Goal: Task Accomplishment & Management: Manage account settings

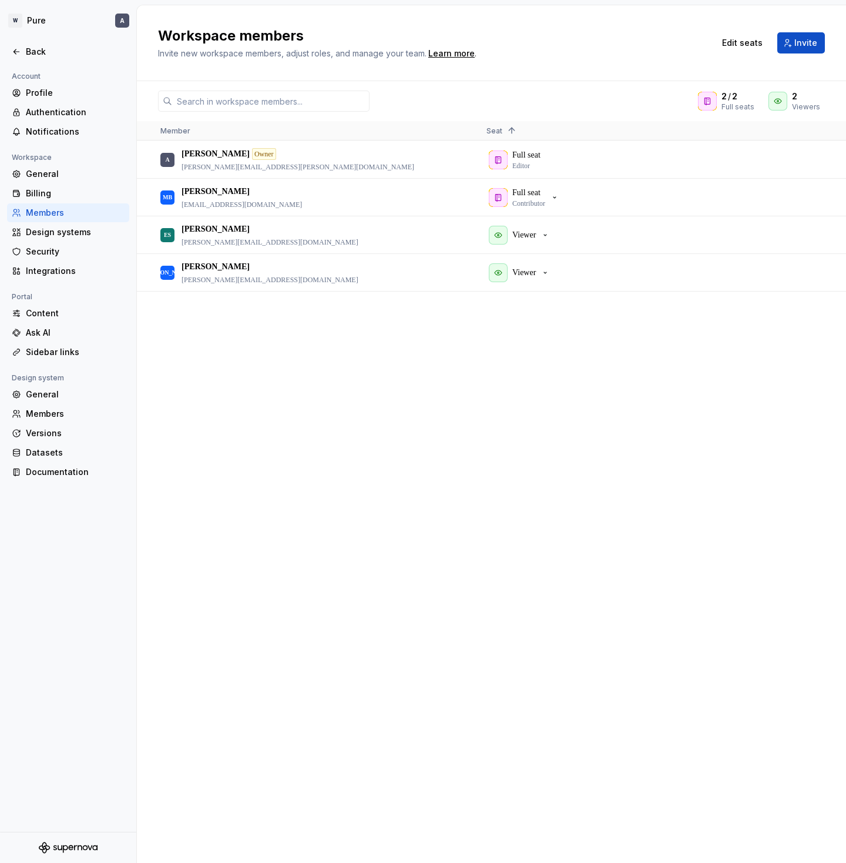
drag, startPoint x: 394, startPoint y: 392, endPoint x: 434, endPoint y: 360, distance: 51.4
click at [394, 391] on div "A [PERSON_NAME] Owner [PERSON_NAME][EMAIL_ADDRESS][PERSON_NAME][DOMAIN_NAME] Fu…" at bounding box center [491, 501] width 709 height 721
click at [739, 43] on span "Edit seats" at bounding box center [742, 43] width 41 height 12
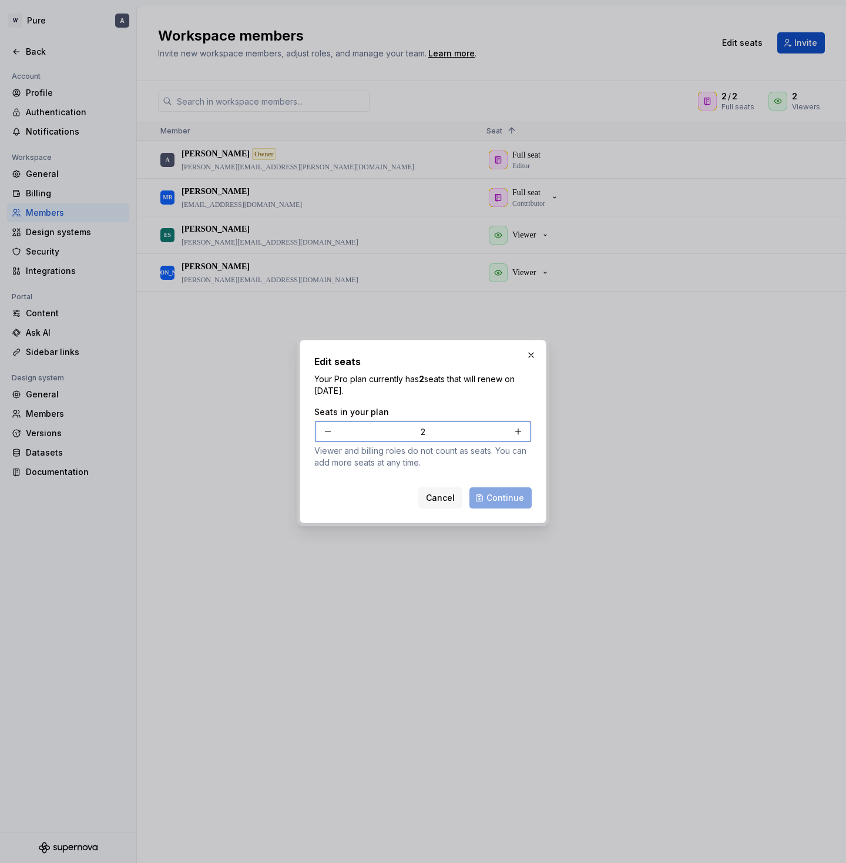
click at [523, 433] on button "button" at bounding box center [518, 431] width 21 height 21
type input "3"
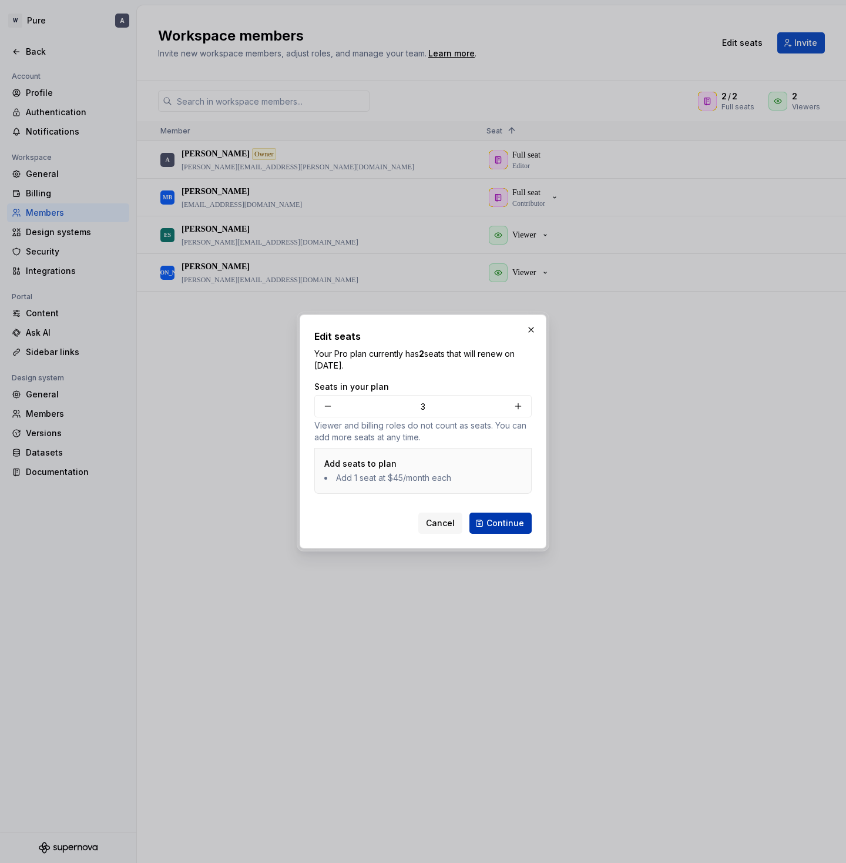
click at [510, 521] on span "Continue" at bounding box center [506, 523] width 38 height 12
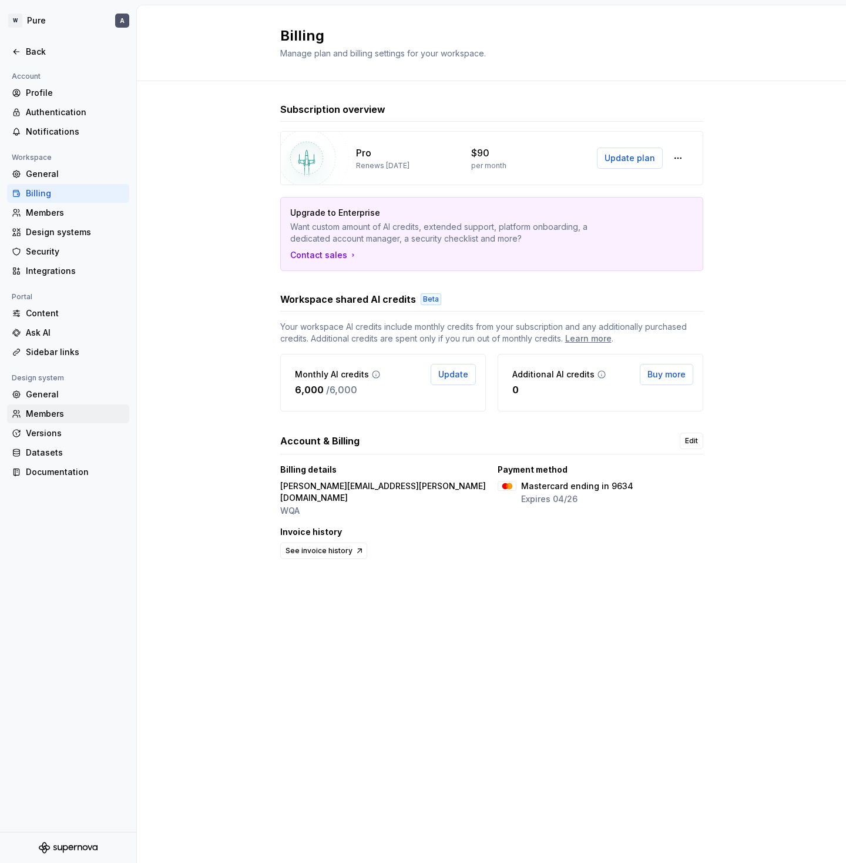
click at [69, 417] on div "Members" at bounding box center [75, 414] width 99 height 12
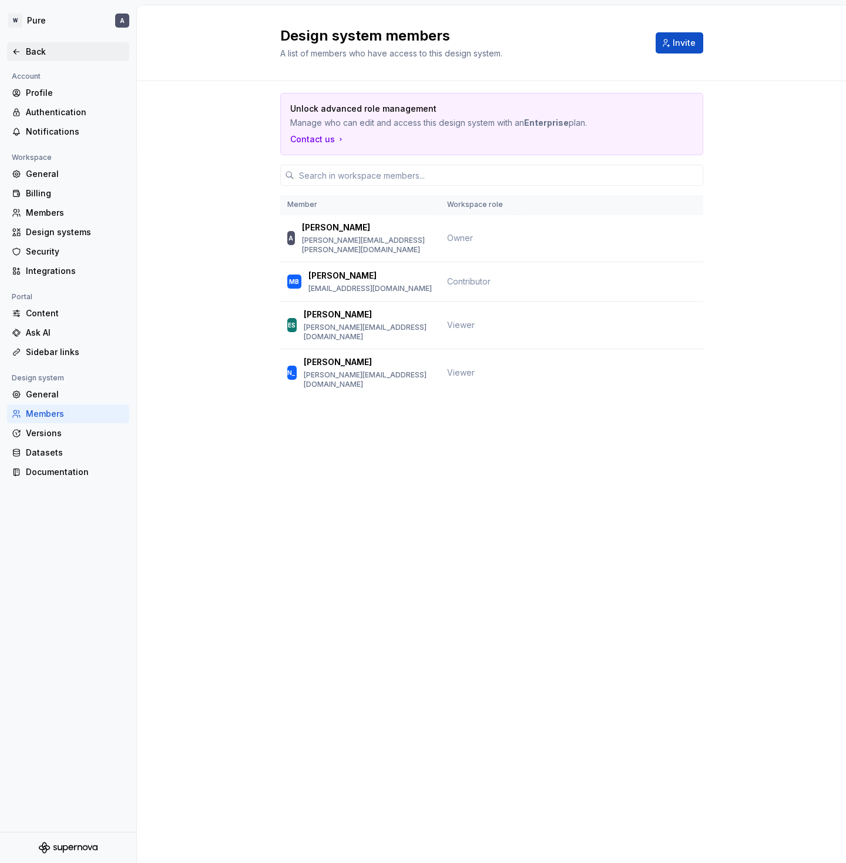
click at [39, 53] on div "Back" at bounding box center [75, 52] width 99 height 12
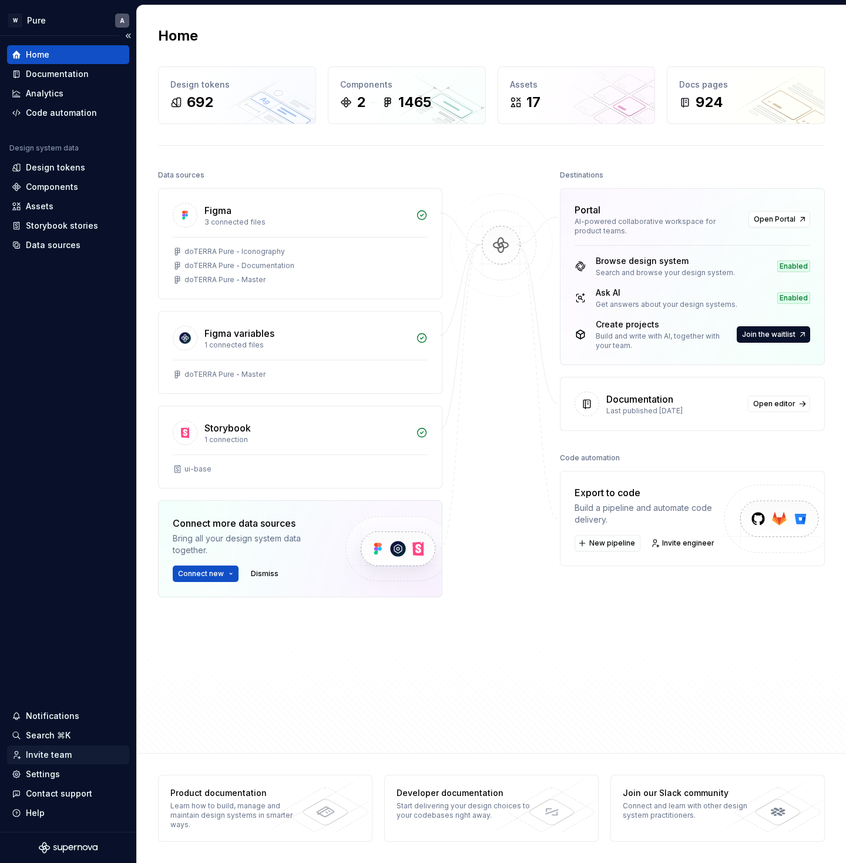
click at [76, 755] on div "Invite team" at bounding box center [68, 755] width 113 height 12
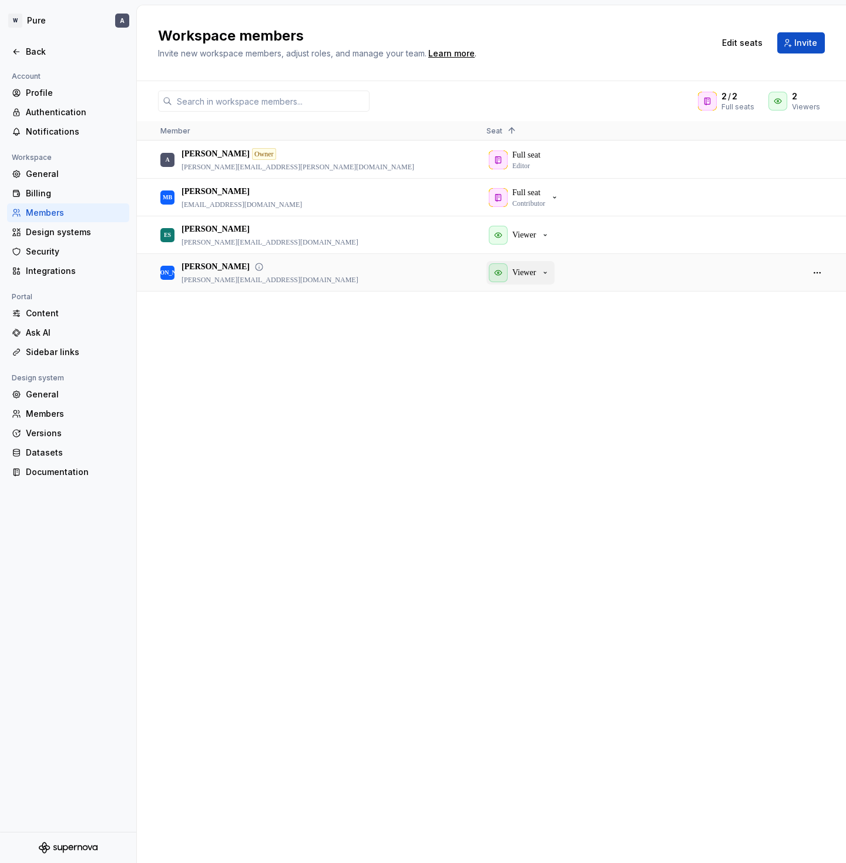
click at [536, 273] on p "Viewer" at bounding box center [525, 273] width 24 height 12
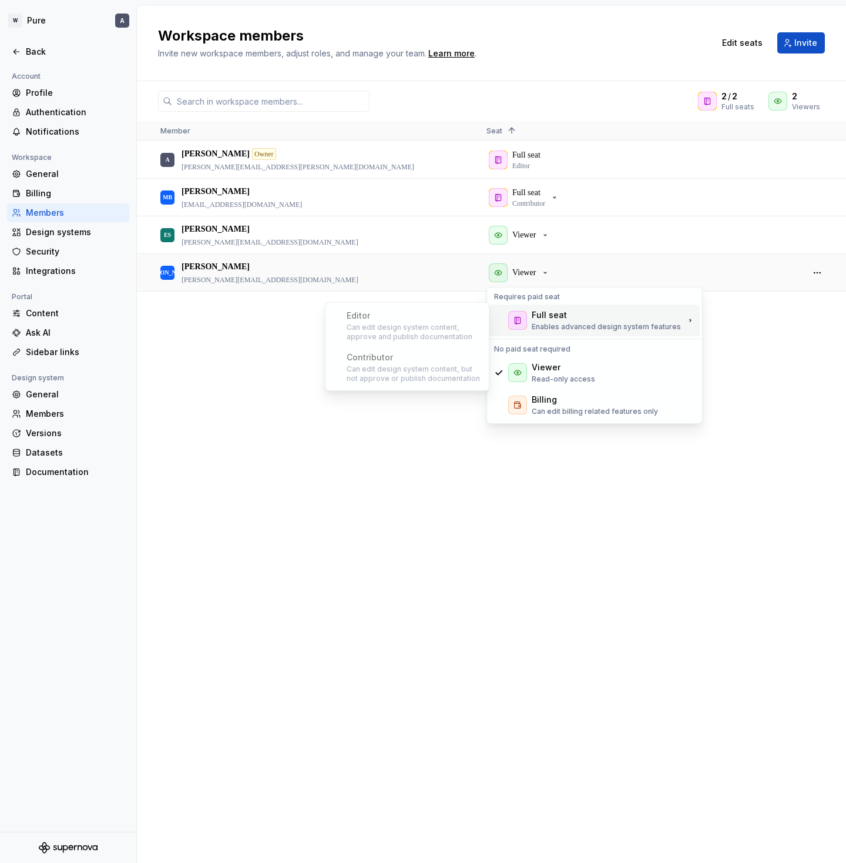
click at [564, 319] on div "Full seat" at bounding box center [549, 315] width 35 height 12
click at [261, 419] on div "A [PERSON_NAME] Owner [PERSON_NAME][EMAIL_ADDRESS][PERSON_NAME][DOMAIN_NAME] Fu…" at bounding box center [491, 501] width 709 height 721
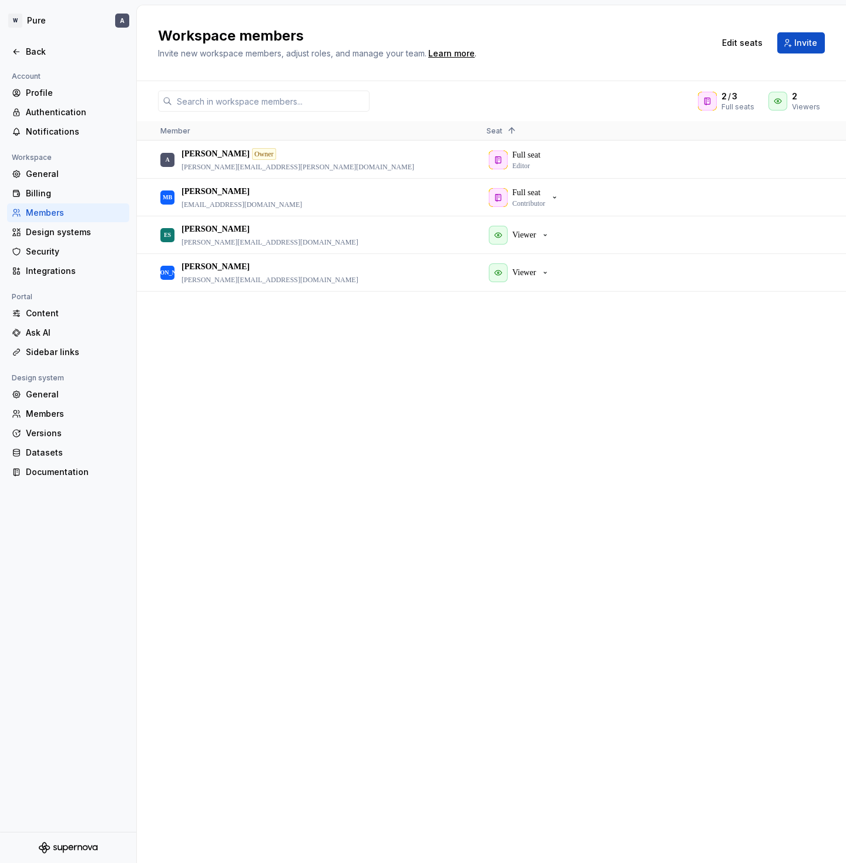
drag, startPoint x: 375, startPoint y: 375, endPoint x: 451, endPoint y: 386, distance: 76.6
click at [374, 374] on div "A Adrian Owner adrian.iliescu@wearewqa.com Full seat Editor MB Matt Burns matt.…" at bounding box center [491, 501] width 709 height 721
click at [531, 233] on p "Viewer" at bounding box center [525, 235] width 24 height 12
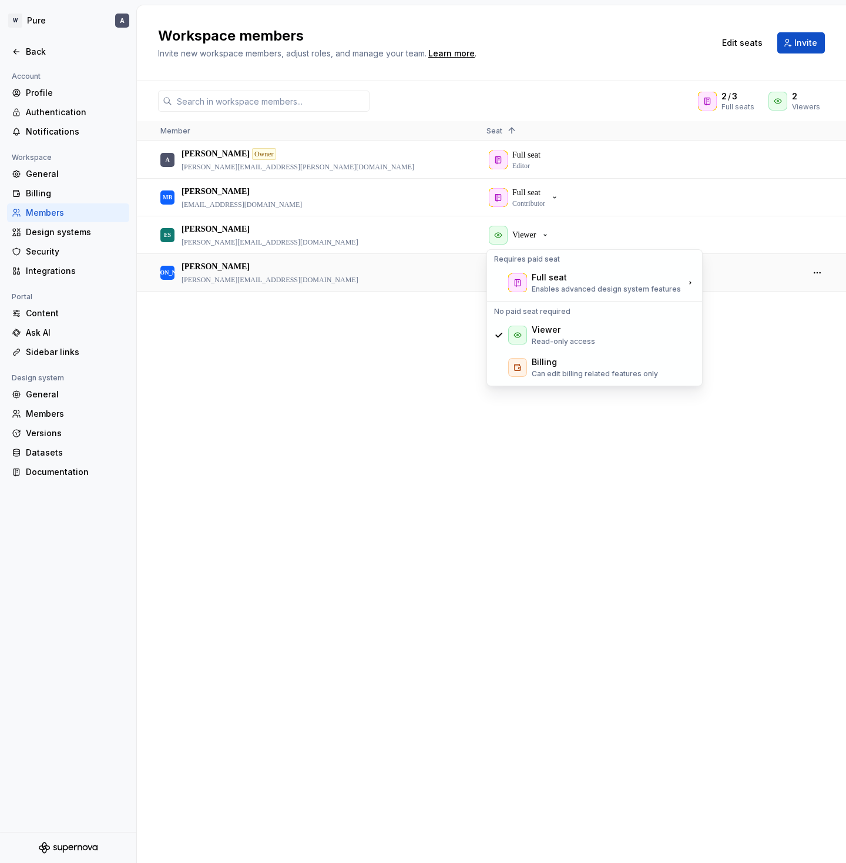
click at [356, 373] on div "A Adrian Owner adrian.iliescu@wearewqa.com Full seat Editor MB Matt Burns matt.…" at bounding box center [491, 501] width 709 height 721
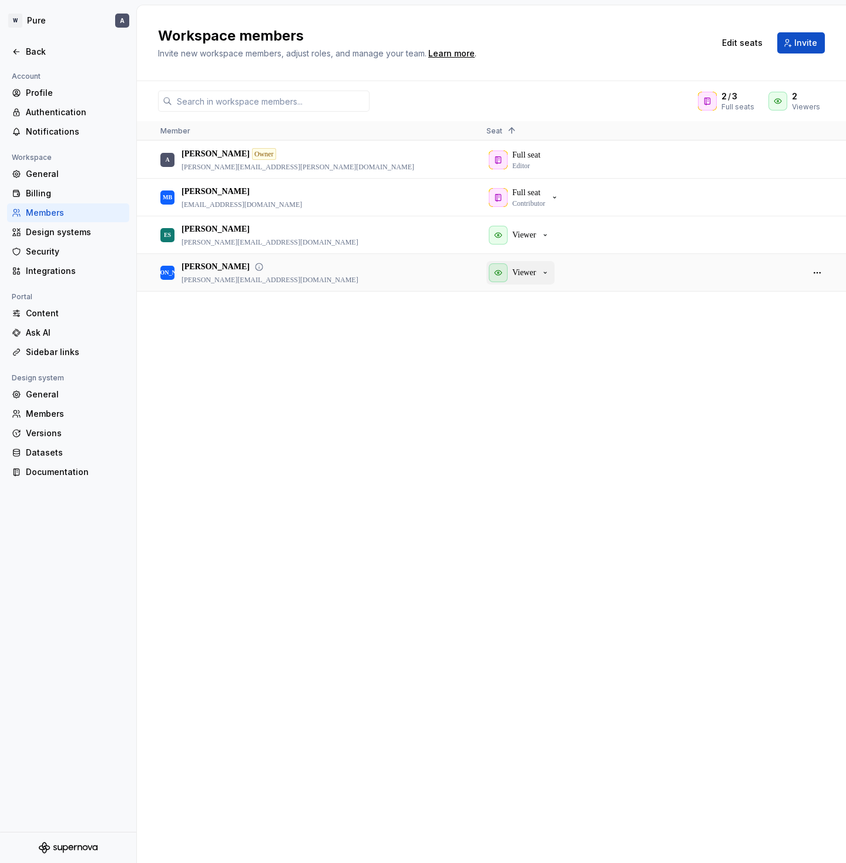
click at [543, 268] on div "Viewer" at bounding box center [519, 272] width 61 height 19
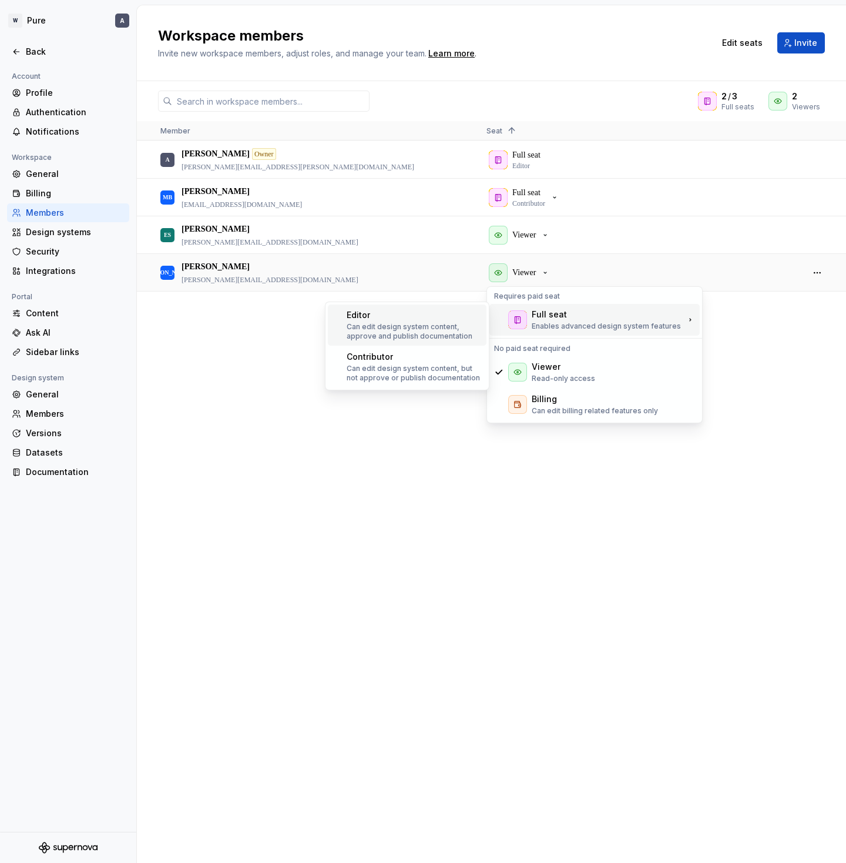
click at [414, 326] on p "Can edit design system content, approve and publish documentation" at bounding box center [414, 331] width 135 height 19
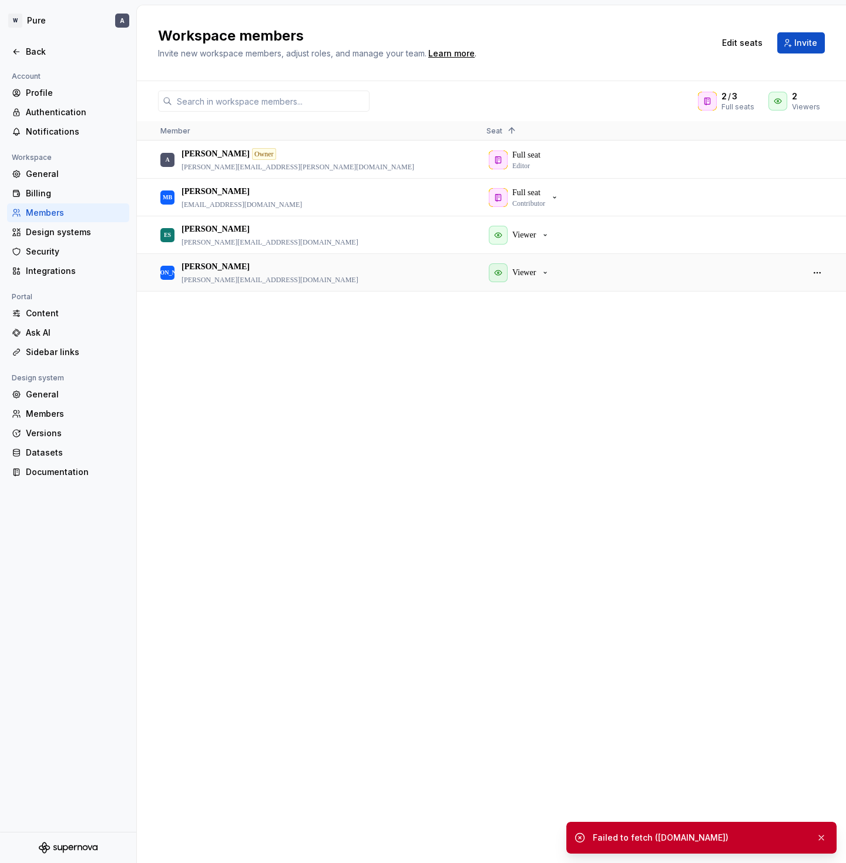
click at [401, 368] on div "A Adrian Owner adrian.iliescu@wearewqa.com Full seat Editor MB Matt Burns matt.…" at bounding box center [491, 501] width 709 height 721
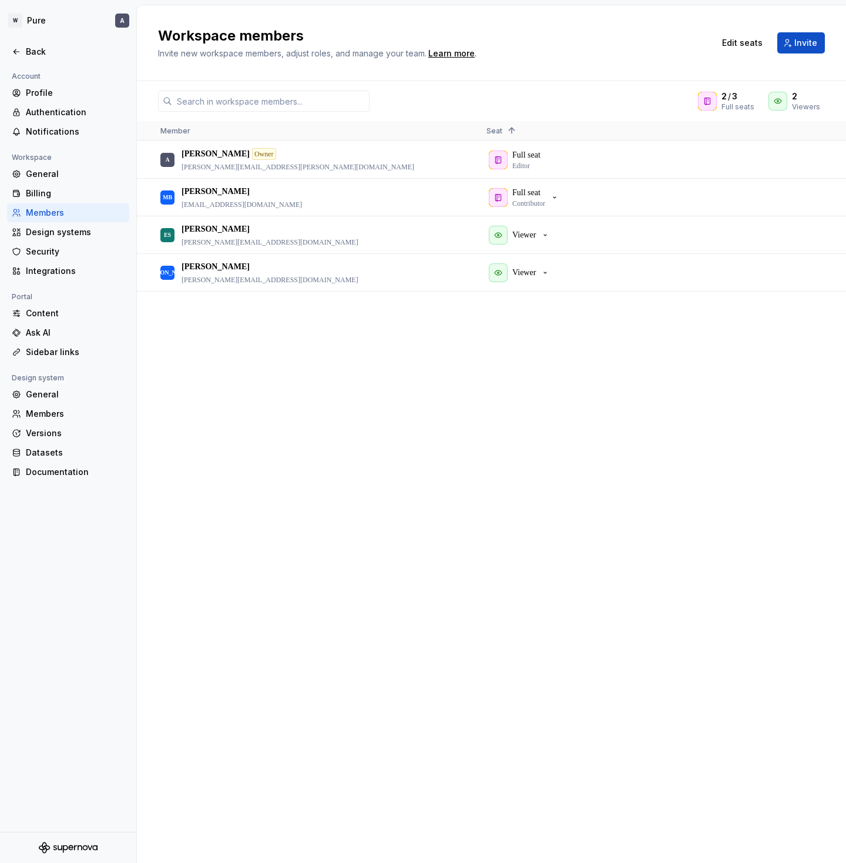
click at [513, 349] on div "A Adrian Owner adrian.iliescu@wearewqa.com Full seat Editor MB Matt Burns matt.…" at bounding box center [491, 501] width 709 height 721
click at [524, 280] on div "Viewer" at bounding box center [519, 272] width 61 height 19
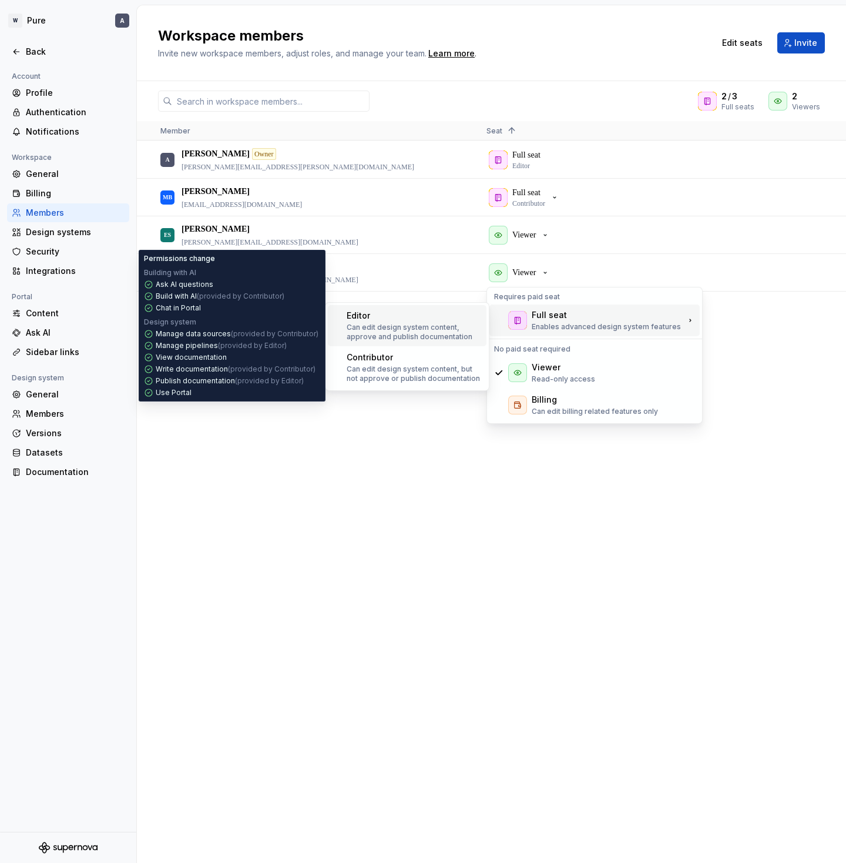
click at [397, 330] on p "Can edit design system content, approve and publish documentation" at bounding box center [414, 332] width 135 height 19
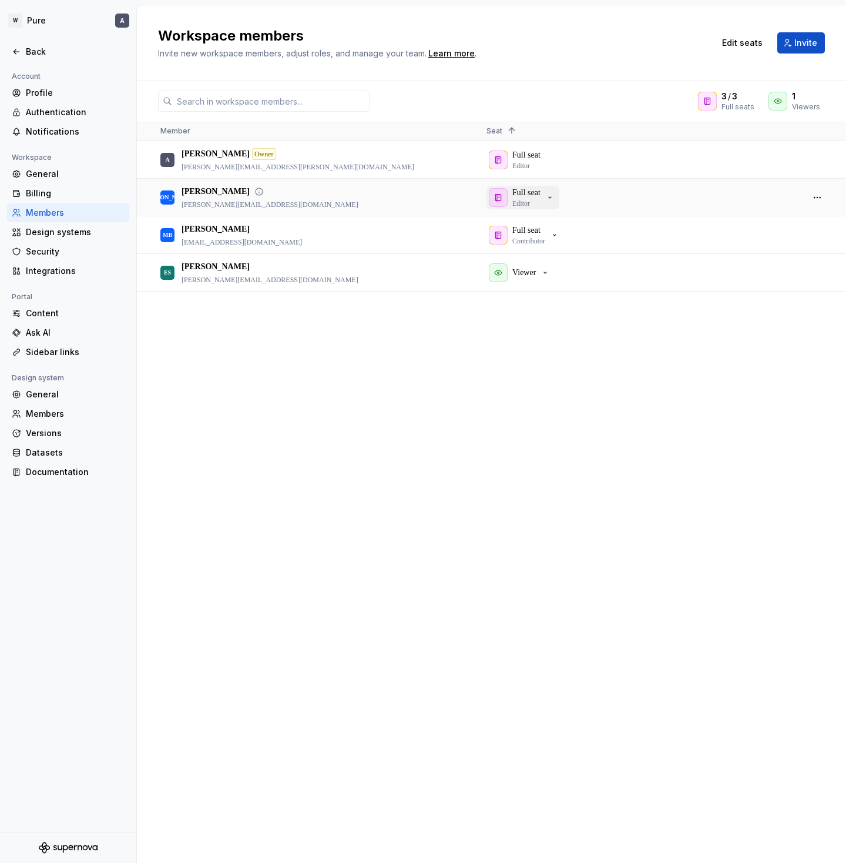
click at [541, 199] on div "Full seat Editor" at bounding box center [527, 197] width 28 height 21
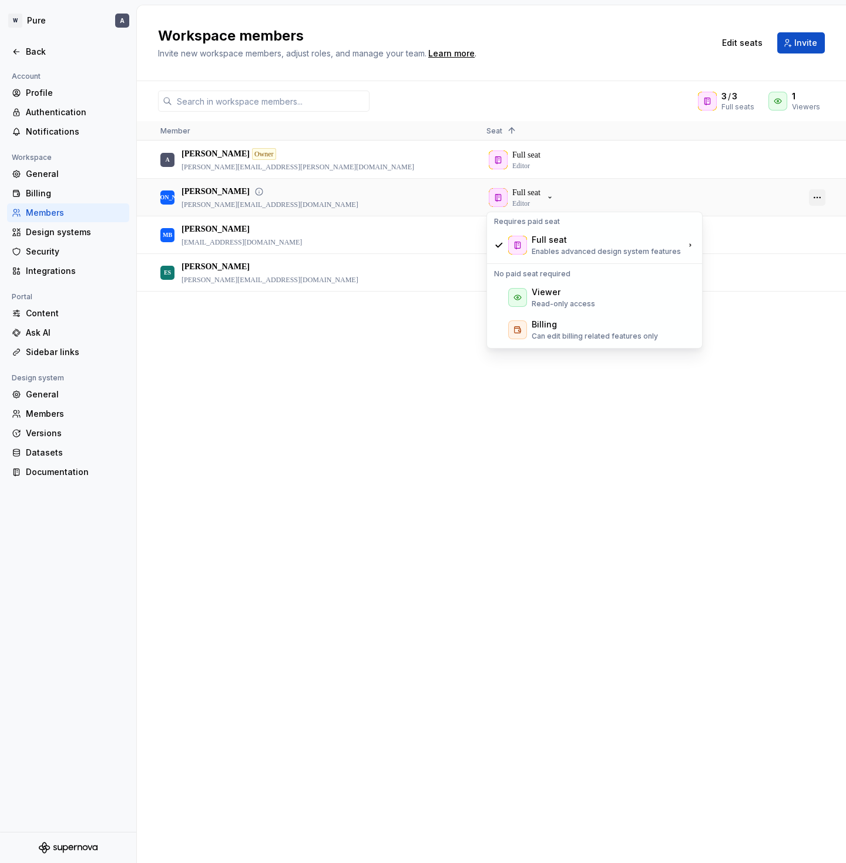
click at [812, 197] on button "button" at bounding box center [817, 197] width 16 height 16
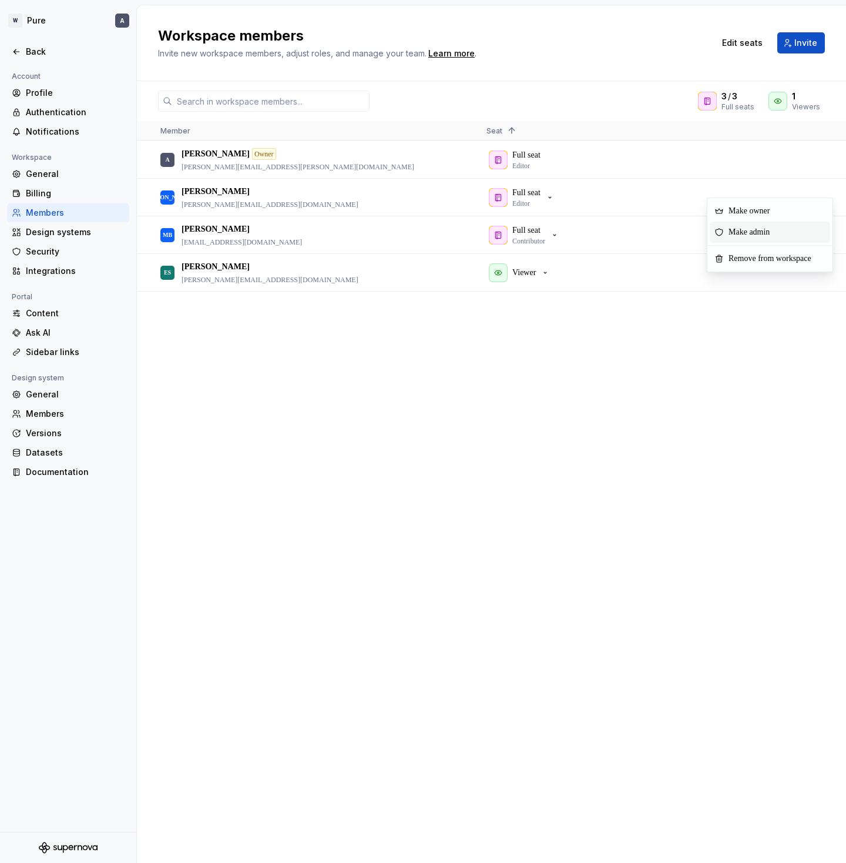
click at [754, 233] on span "Make admin" at bounding box center [751, 232] width 55 height 21
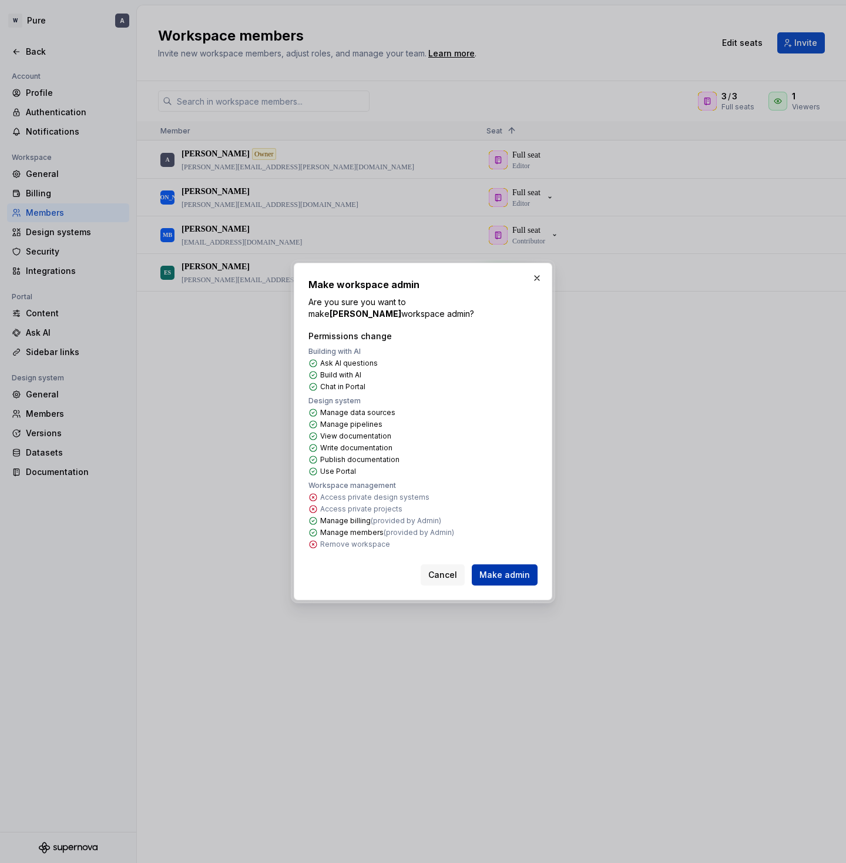
click at [499, 577] on span "Make admin" at bounding box center [505, 575] width 51 height 12
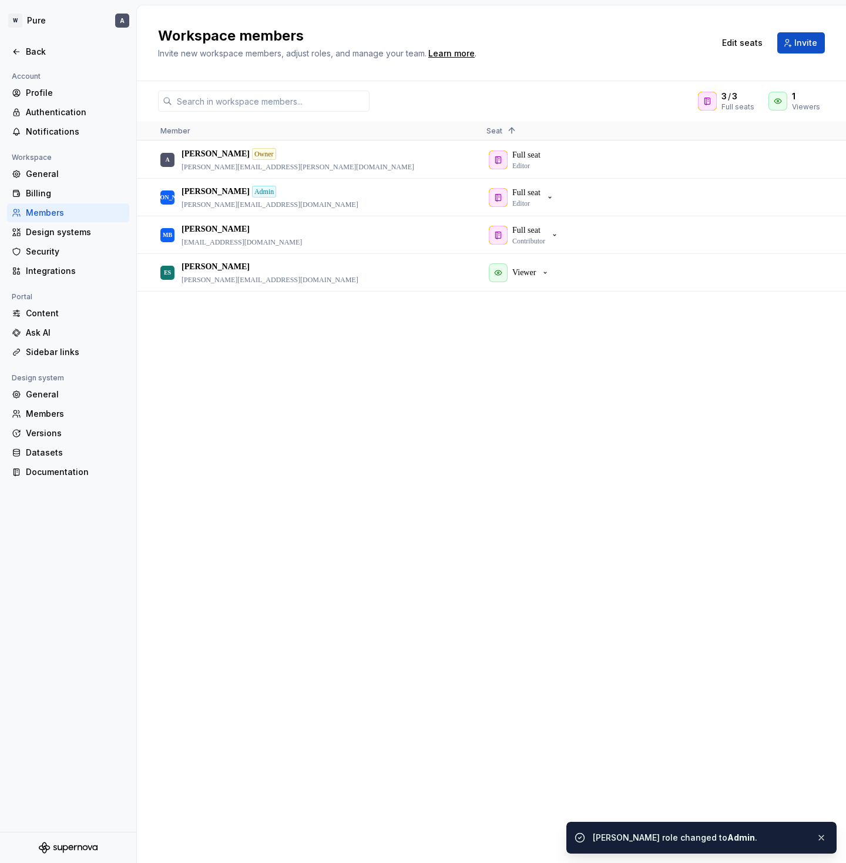
click at [464, 416] on div "A [PERSON_NAME] Owner [PERSON_NAME][EMAIL_ADDRESS][PERSON_NAME][DOMAIN_NAME] Fu…" at bounding box center [491, 501] width 709 height 721
